Goal: Information Seeking & Learning: Check status

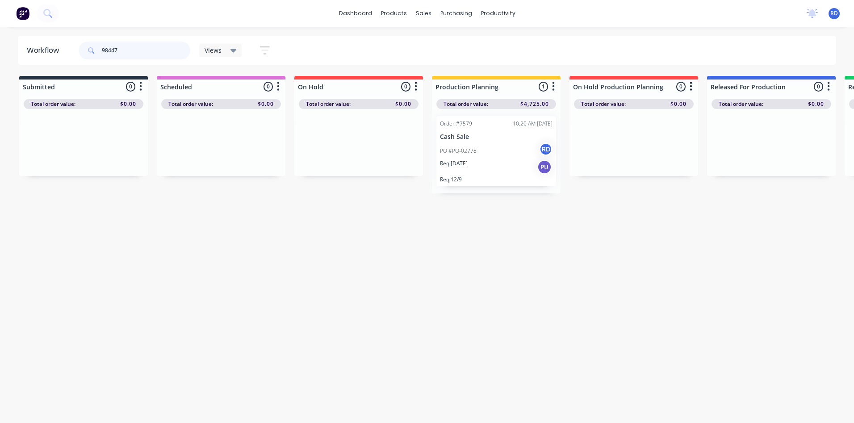
drag, startPoint x: 142, startPoint y: 51, endPoint x: 41, endPoint y: 55, distance: 101.0
click at [41, 55] on header "Workflow 98447 Views Save new view None (Default) edit Delivery edit Production…" at bounding box center [427, 50] width 819 height 29
click at [465, 142] on div "Order #7574 06:47 AM [DATE] Makinex Renewables Pty Ltd PO #6922 RD Req. [DATE] …" at bounding box center [497, 151] width 120 height 70
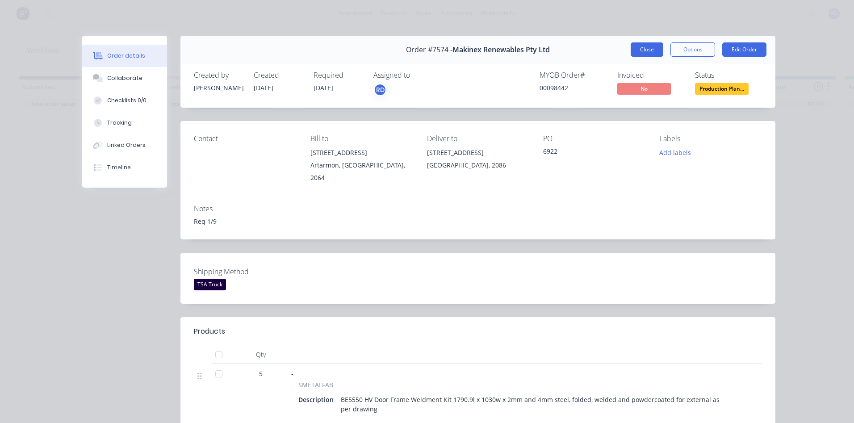
click at [642, 49] on button "Close" at bounding box center [647, 49] width 33 height 14
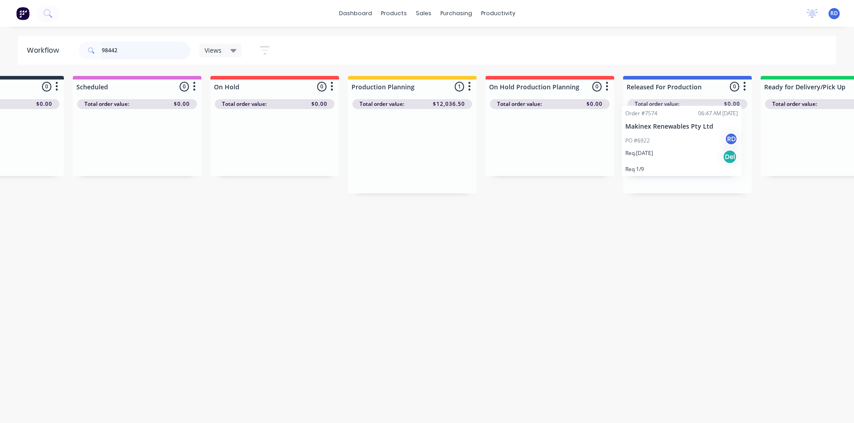
drag, startPoint x: 480, startPoint y: 151, endPoint x: 668, endPoint y: 140, distance: 188.4
click at [668, 140] on div "Submitted 0 Sort By Created date Required date Order number Customer name Most …" at bounding box center [524, 135] width 1231 height 118
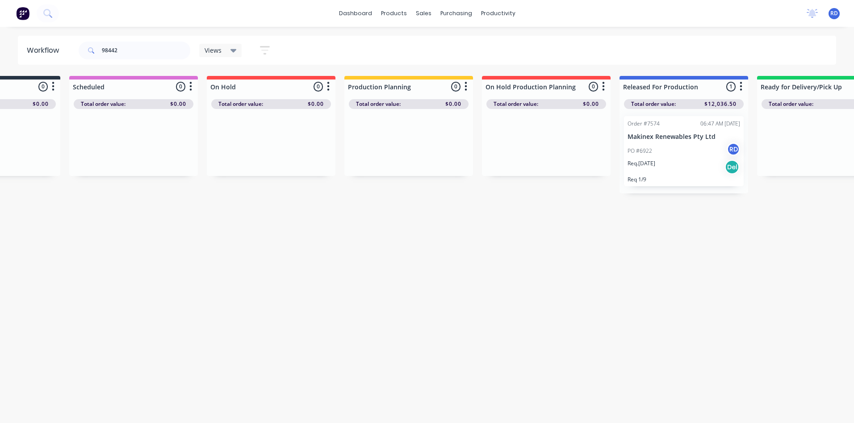
click at [626, 284] on div "Workflow 98442 Views Save new view None (Default) edit Delivery edit Production…" at bounding box center [339, 221] width 854 height 370
click at [656, 168] on div "Req. [DATE] Del" at bounding box center [684, 167] width 113 height 15
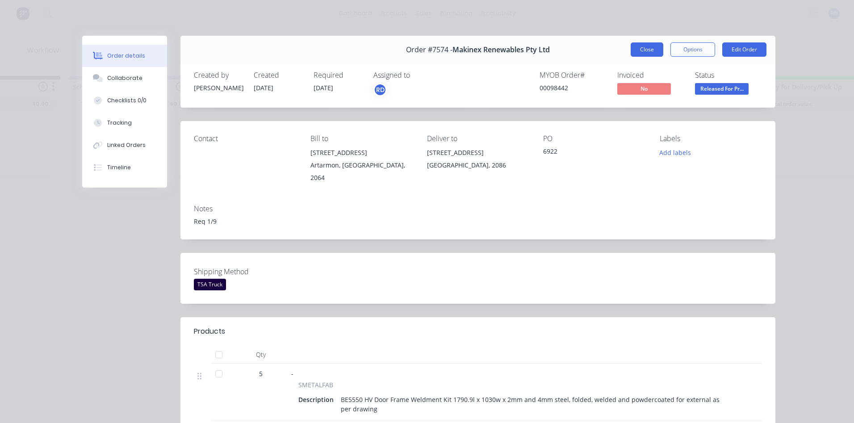
click at [648, 54] on button "Close" at bounding box center [647, 49] width 33 height 14
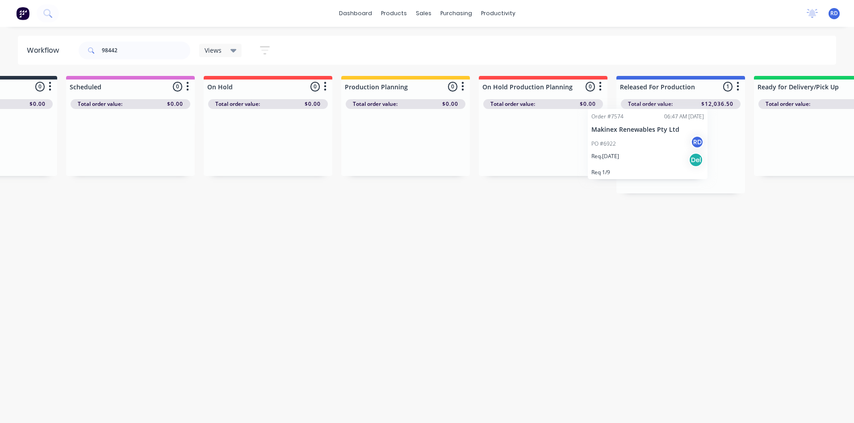
scroll to position [0, 92]
drag, startPoint x: 662, startPoint y: 130, endPoint x: 383, endPoint y: 129, distance: 279.3
click at [384, 128] on div "Submitted 0 Sort By Created date Required date Order number Customer name Most …" at bounding box center [517, 135] width 1231 height 118
click at [408, 157] on div "PO #6922 RD" at bounding box center [405, 151] width 113 height 17
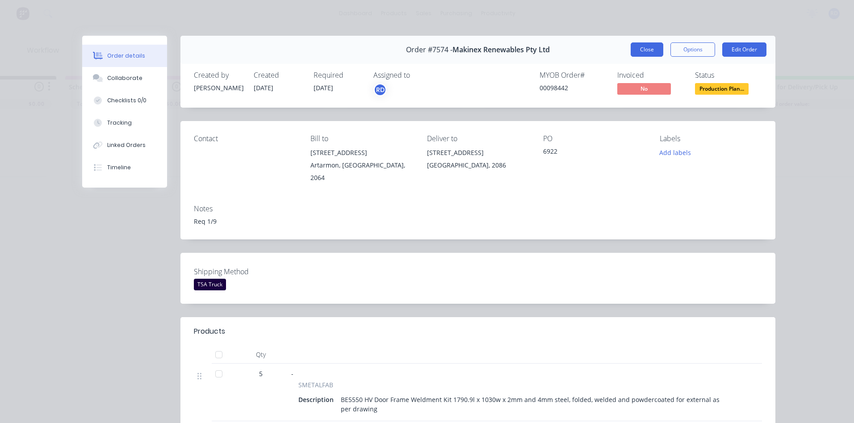
click at [642, 52] on button "Close" at bounding box center [647, 49] width 33 height 14
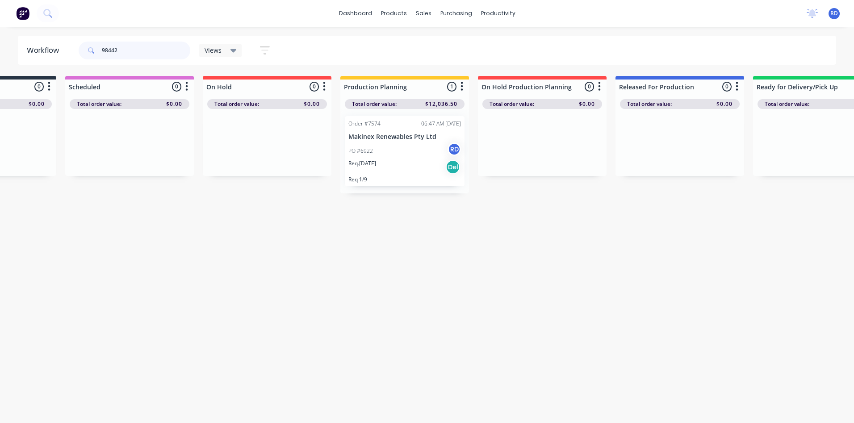
drag, startPoint x: 153, startPoint y: 48, endPoint x: 61, endPoint y: 52, distance: 92.1
click at [61, 52] on header "Workflow 98442 Views Save new view None (Default) edit Delivery edit Production…" at bounding box center [427, 50] width 819 height 29
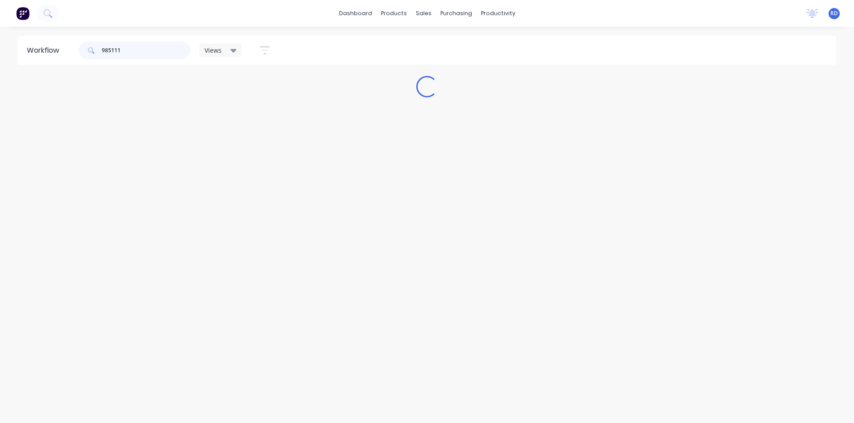
scroll to position [0, 0]
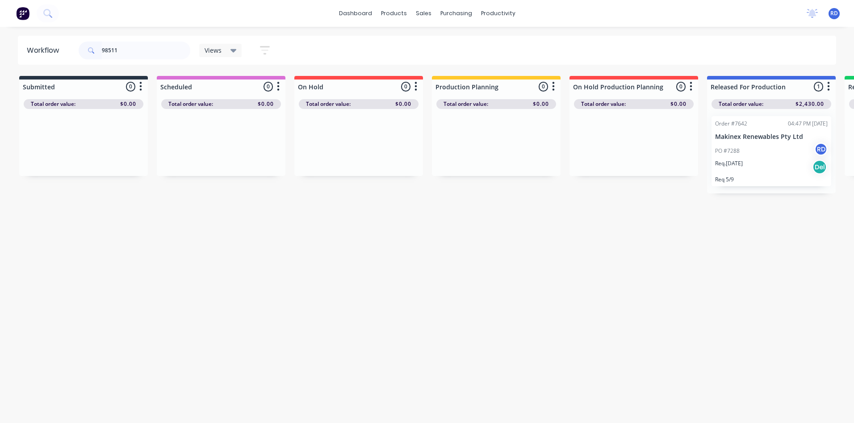
click at [764, 156] on div "PO #7288 RD" at bounding box center [771, 151] width 113 height 17
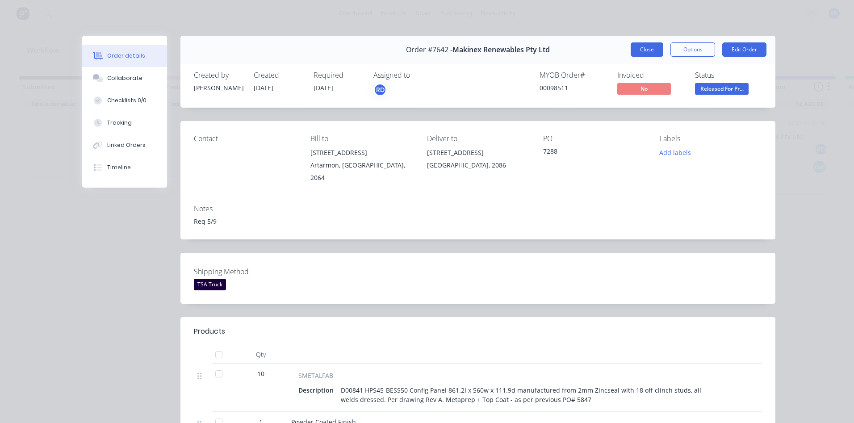
click at [649, 55] on button "Close" at bounding box center [647, 49] width 33 height 14
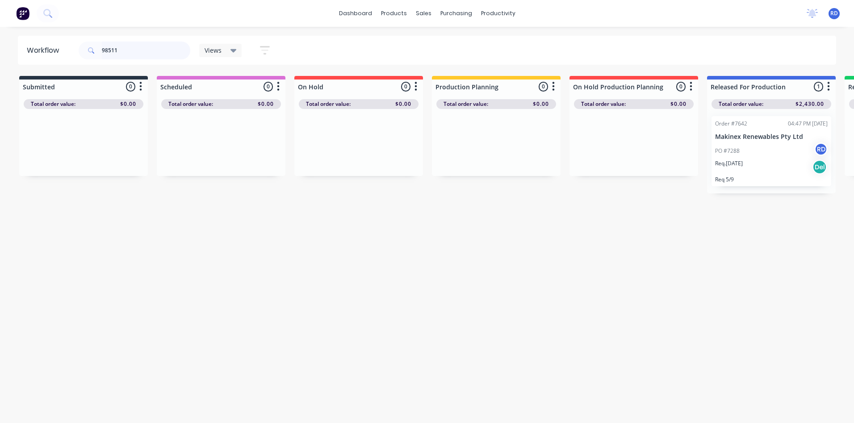
drag, startPoint x: 120, startPoint y: 46, endPoint x: 62, endPoint y: 50, distance: 58.6
click at [62, 50] on header "Workflow 98511 Views Save new view None (Default) edit Delivery edit Production…" at bounding box center [427, 50] width 819 height 29
type input "97111"
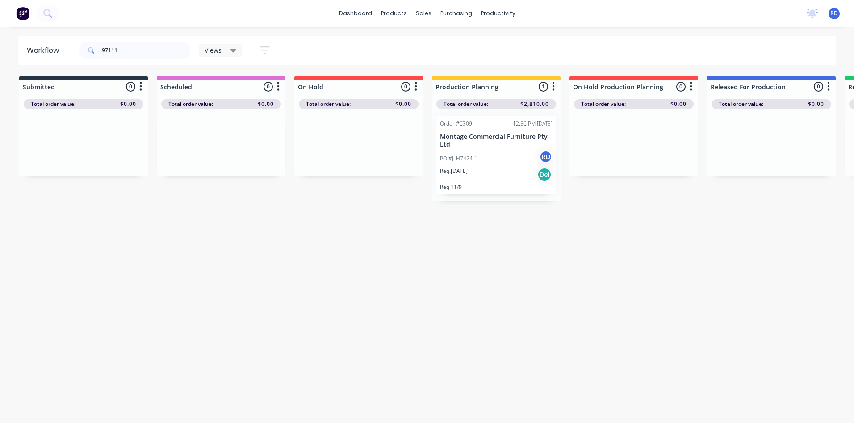
click at [483, 148] on p "Montage Commercial Furniture Pty Ltd" at bounding box center [496, 140] width 113 height 15
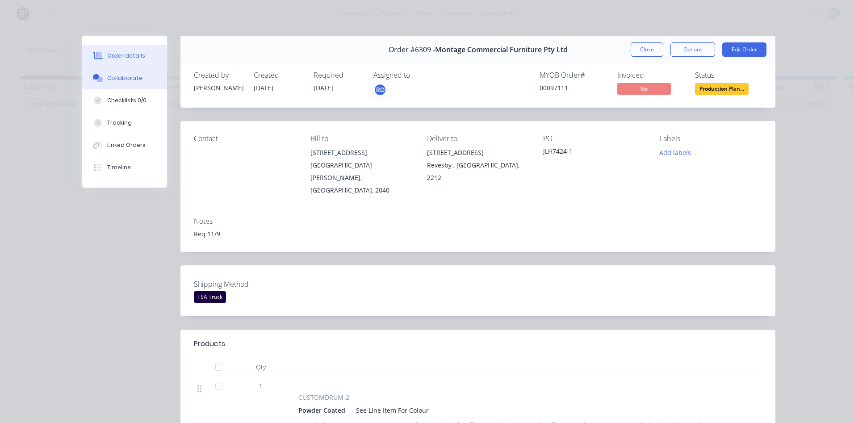
click at [134, 83] on button "Collaborate" at bounding box center [124, 78] width 85 height 22
